Goal: Find specific page/section: Find specific page/section

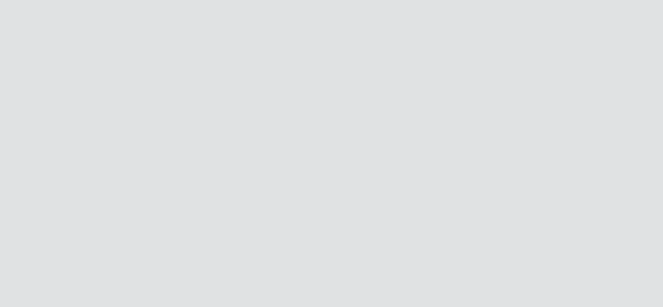
click at [187, 181] on div at bounding box center [331, 153] width 663 height 307
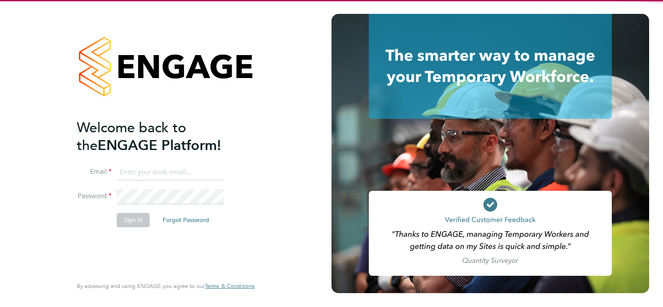
type input "[PERSON_NAME][EMAIL_ADDRESS][PERSON_NAME][DOMAIN_NAME]"
click at [115, 240] on div "Welcome back to the ENGAGE Platform! Email ryan.scott@torus.co.uk Password Sign…" at bounding box center [161, 197] width 169 height 156
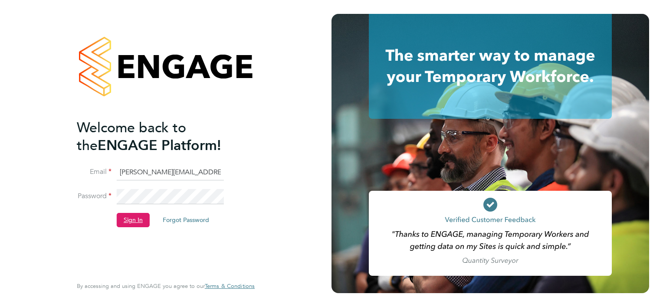
click at [130, 217] on button "Sign In" at bounding box center [133, 220] width 33 height 14
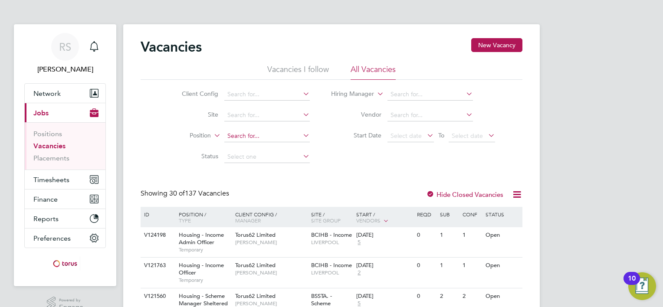
click at [275, 134] on input at bounding box center [267, 136] width 86 height 12
click at [37, 161] on link "Placements" at bounding box center [51, 158] width 36 height 8
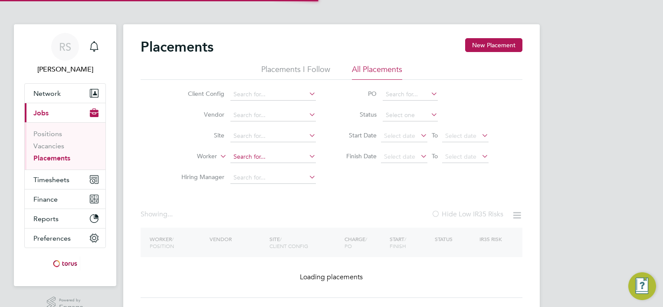
click at [248, 152] on input at bounding box center [273, 157] width 86 height 12
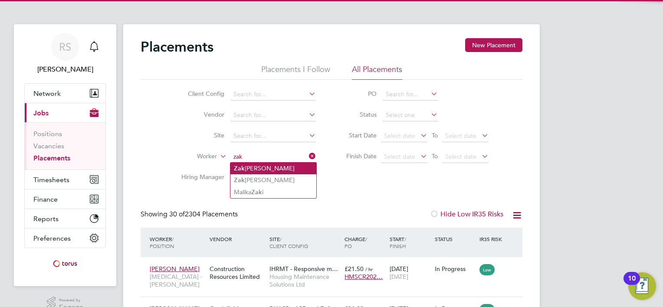
click at [248, 168] on li "Zak Lowe" at bounding box center [273, 169] width 86 height 12
type input "[PERSON_NAME]"
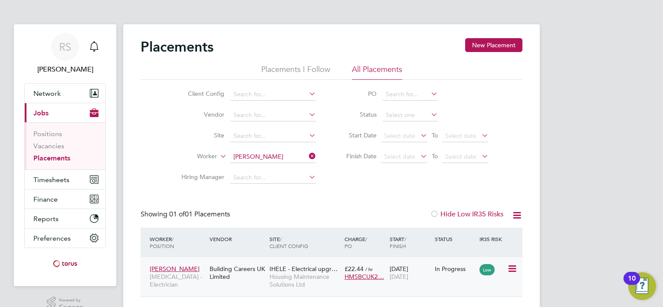
click at [243, 276] on div "Building Careers UK Limited" at bounding box center [237, 273] width 60 height 24
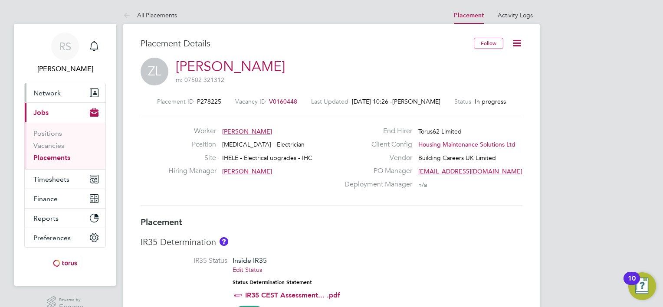
click at [56, 91] on span "Network" at bounding box center [46, 93] width 27 height 8
click at [215, 67] on link "[PERSON_NAME]" at bounding box center [230, 66] width 109 height 17
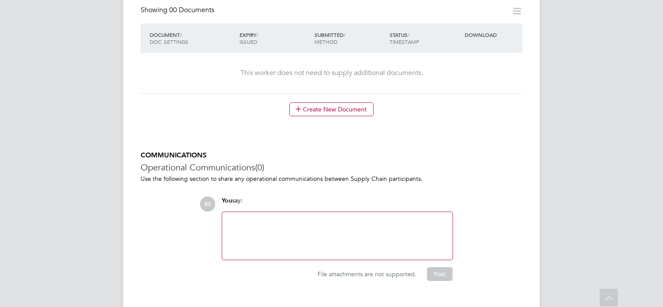
scroll to position [258, 0]
